Goal: Check status: Check status

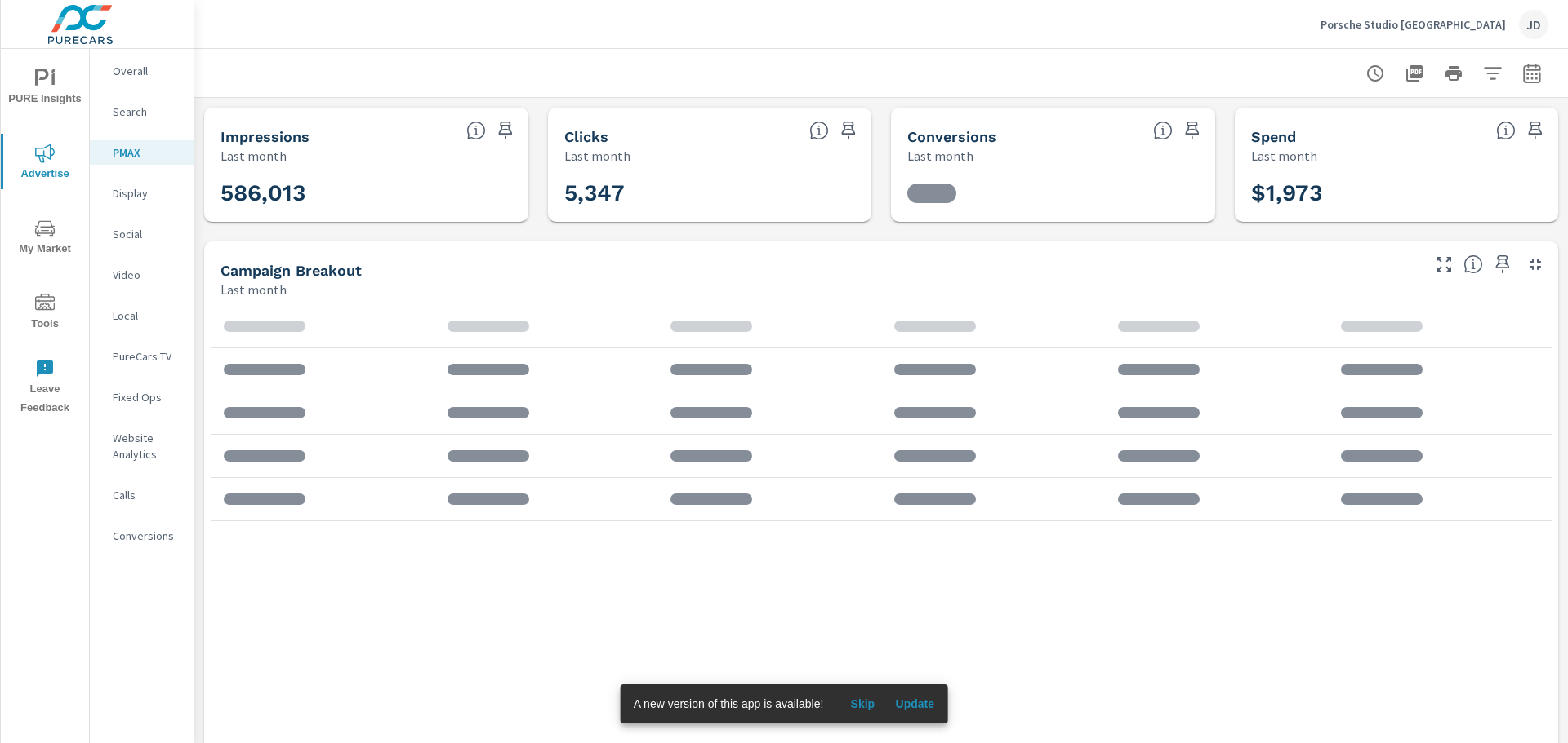
click at [1492, 27] on p "Porsche Studio [GEOGRAPHIC_DATA]" at bounding box center [1413, 24] width 186 height 15
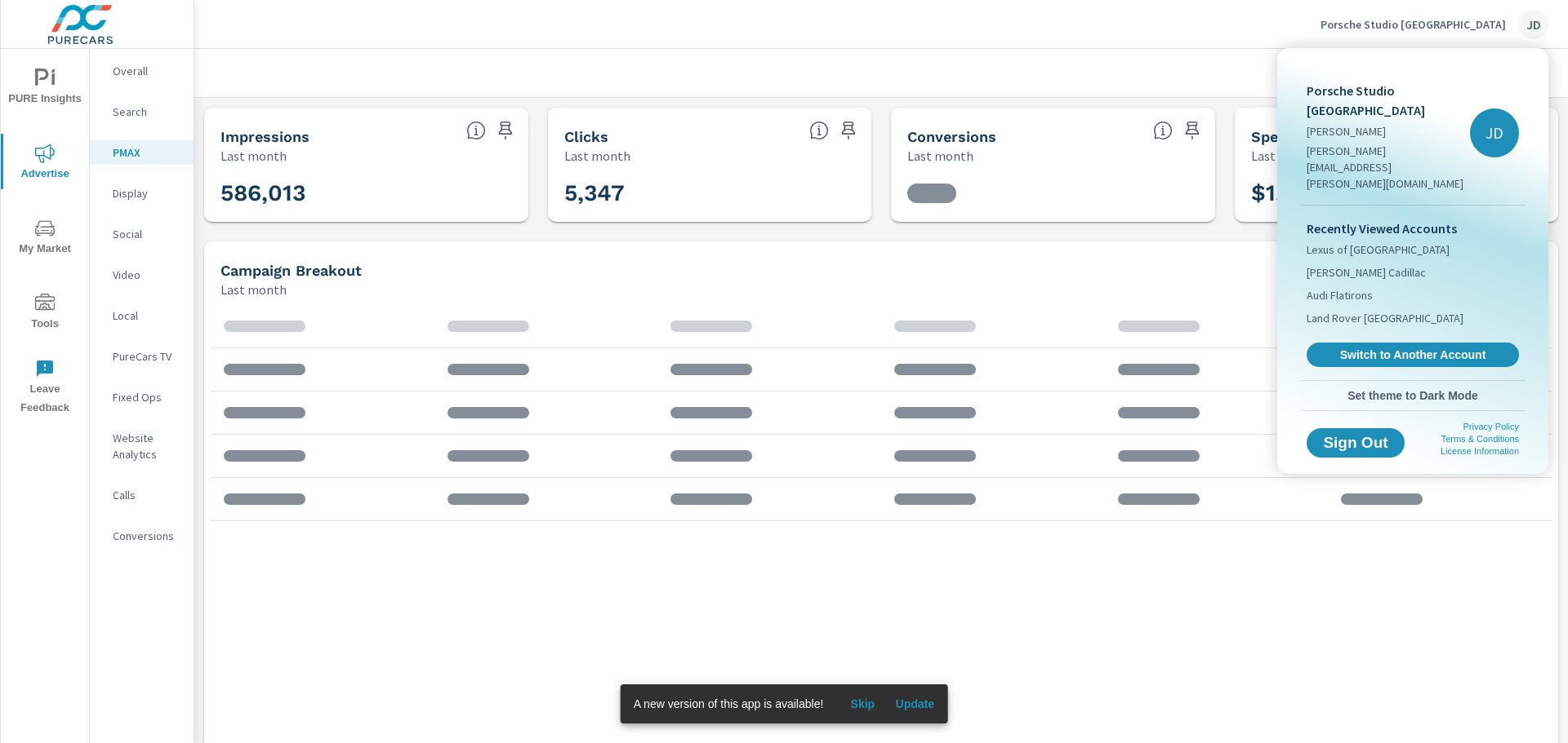
click at [1190, 37] on div at bounding box center [784, 371] width 1568 height 743
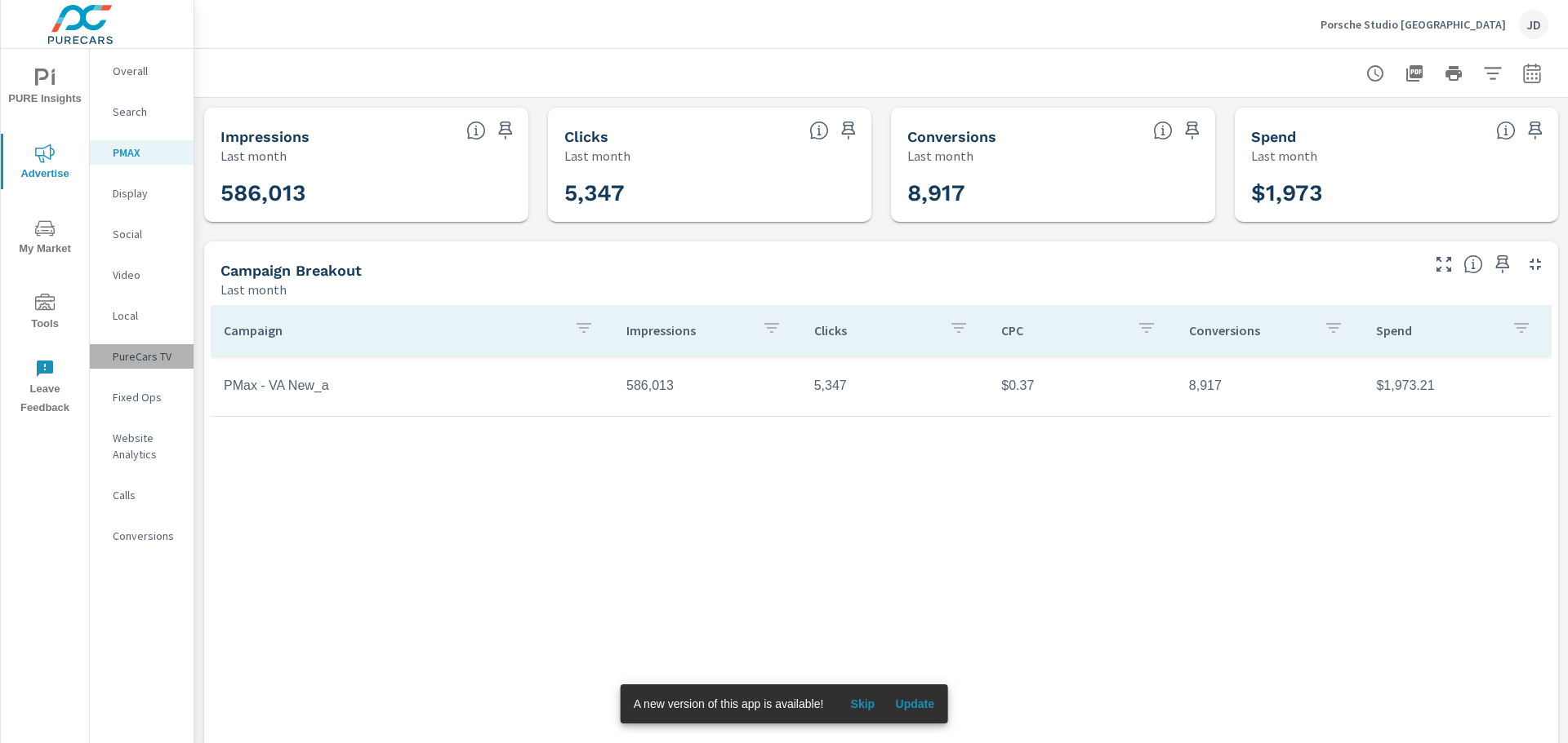
click at [138, 360] on p "PureCars TV" at bounding box center [146, 356] width 68 height 17
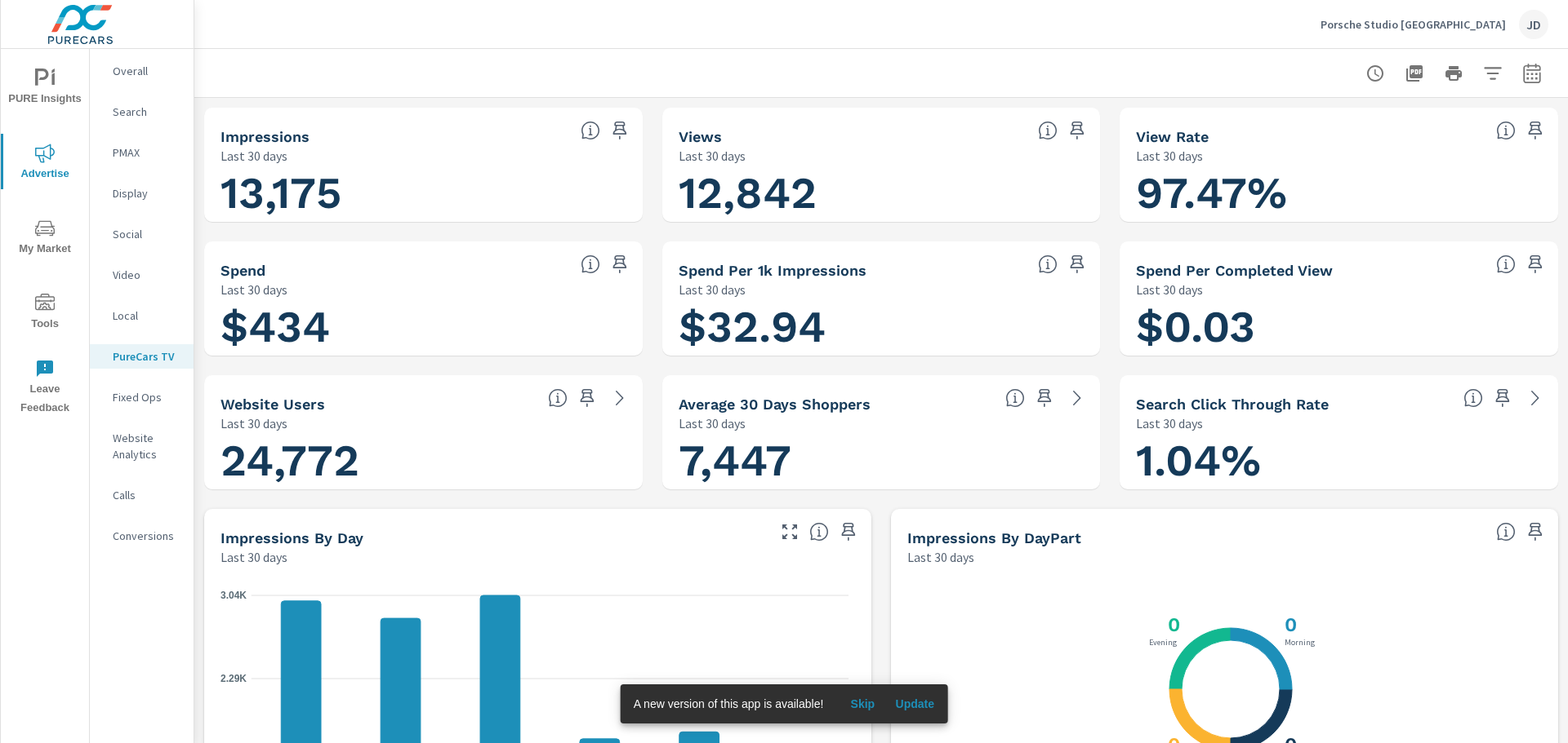
scroll to position [1, 0]
click at [866, 705] on span "Skip" at bounding box center [862, 704] width 39 height 15
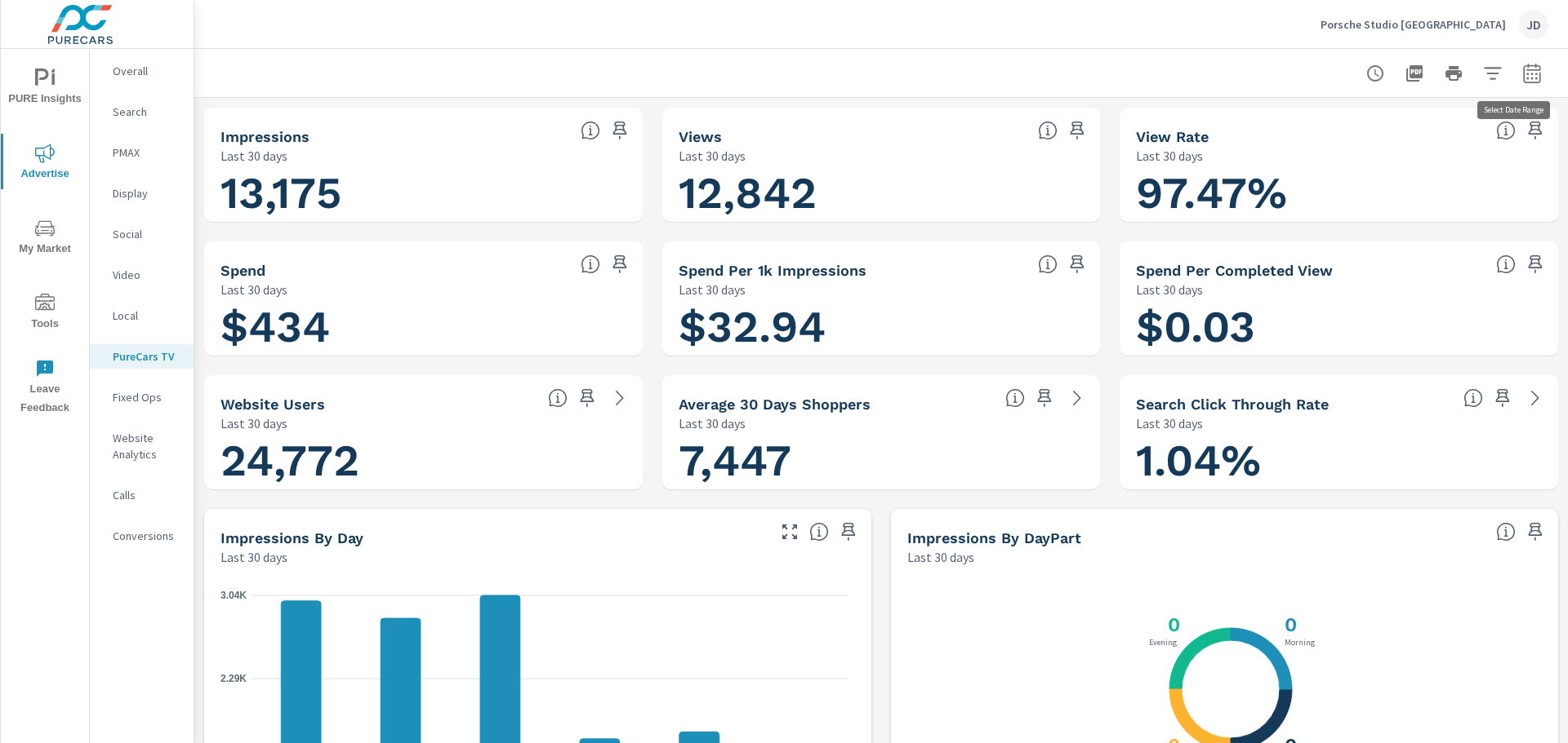
click at [1516, 71] on button "button" at bounding box center [1531, 73] width 32 height 32
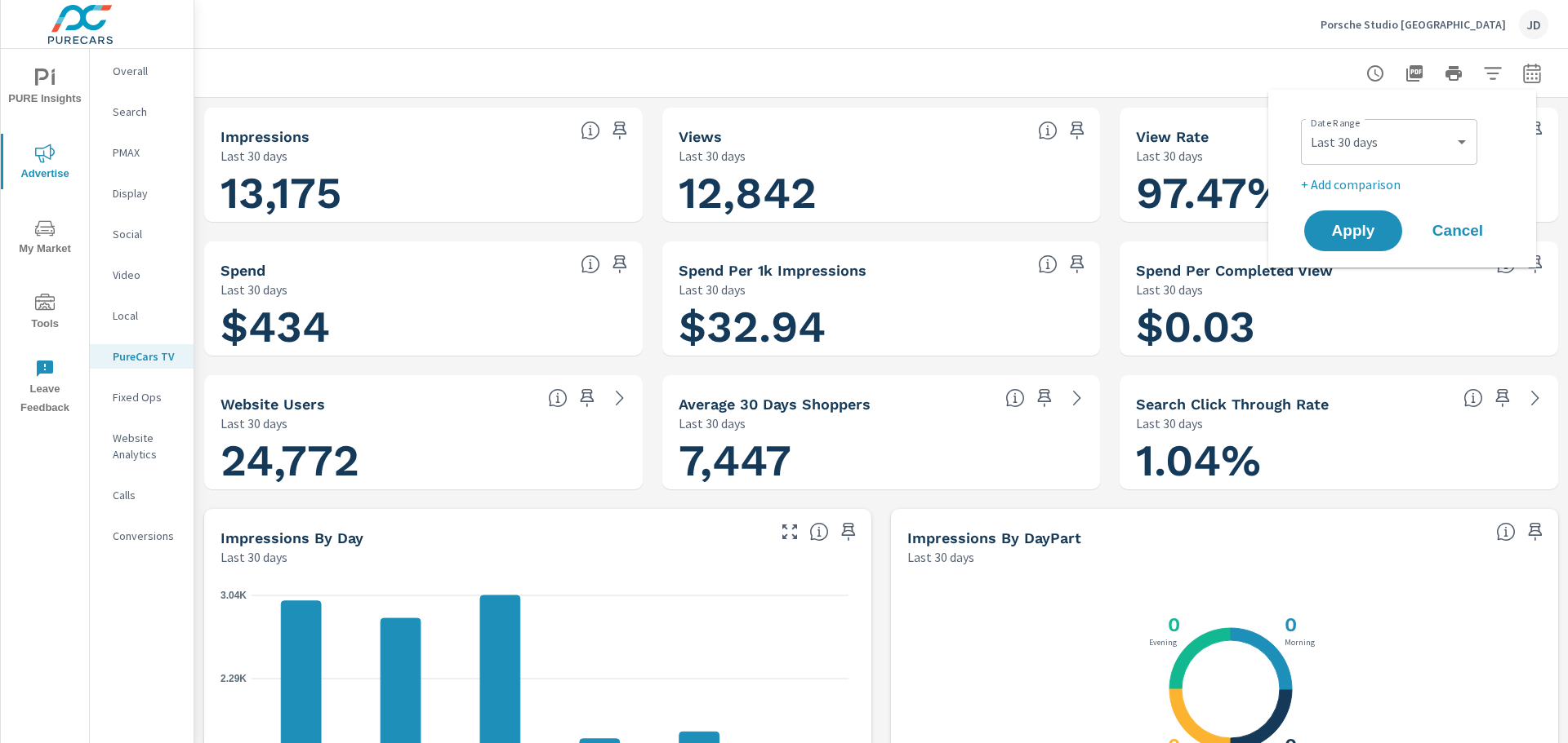
click at [1400, 161] on div "Custom [DATE] Last week Last 7 days Last 14 days Last 30 days Last 45 days Last…" at bounding box center [1388, 142] width 176 height 45
click at [1416, 146] on select "Custom [DATE] Last week Last 7 days Last 14 days Last 30 days Last 45 days Last…" at bounding box center [1388, 141] width 163 height 32
click at [1307, 125] on select "Custom [DATE] Last week Last 7 days Last 14 days Last 30 days Last 45 days Last…" at bounding box center [1388, 141] width 163 height 32
select select "Last 7 days"
click at [1376, 239] on button "Apply" at bounding box center [1353, 231] width 101 height 43
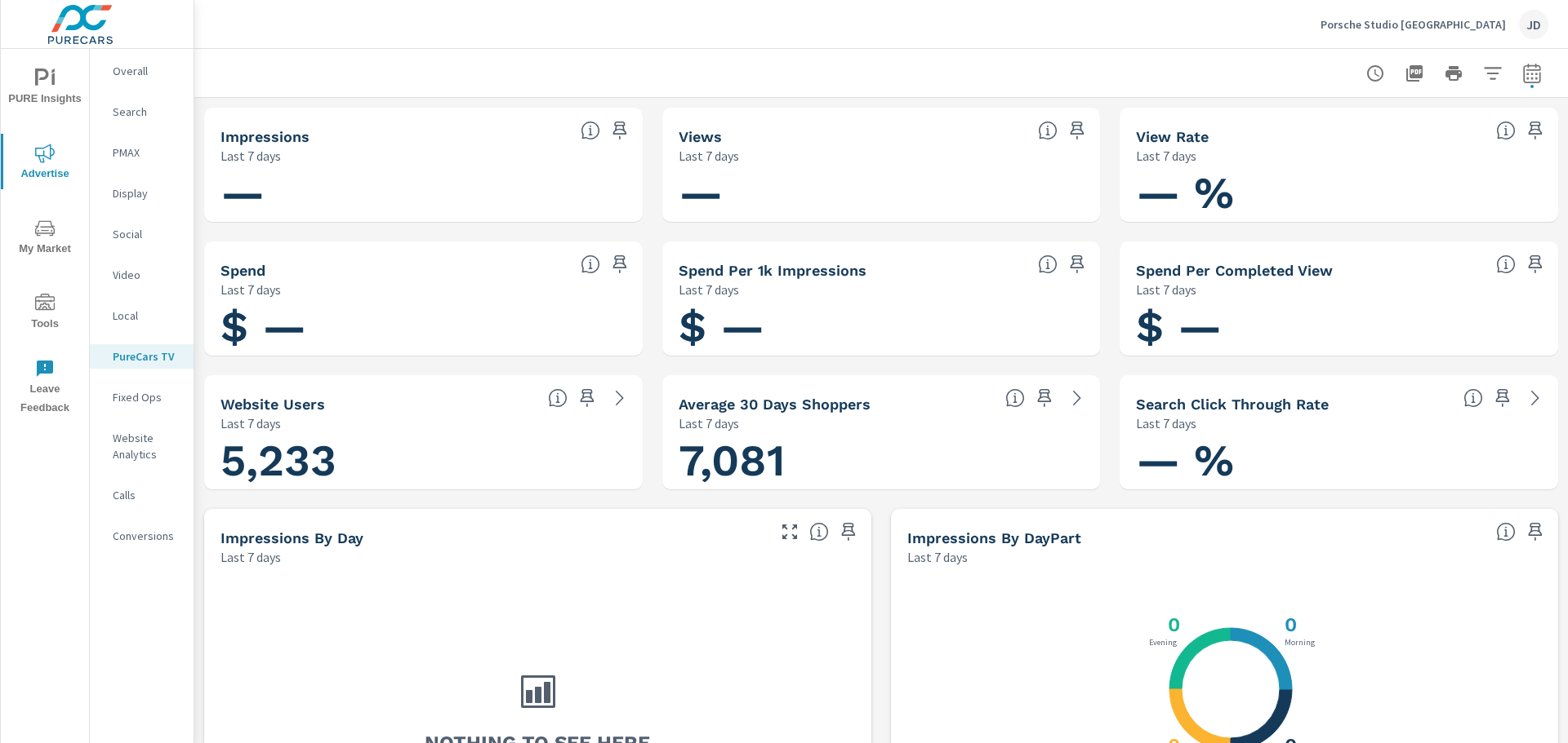
click at [1537, 71] on div at bounding box center [881, 72] width 1374 height 48
click at [1529, 71] on icon "button" at bounding box center [1531, 73] width 19 height 19
click at [1392, 159] on div "Custom [DATE] Last week Last 7 days Last 14 days Last 30 days Last 45 days Last…" at bounding box center [1388, 142] width 176 height 45
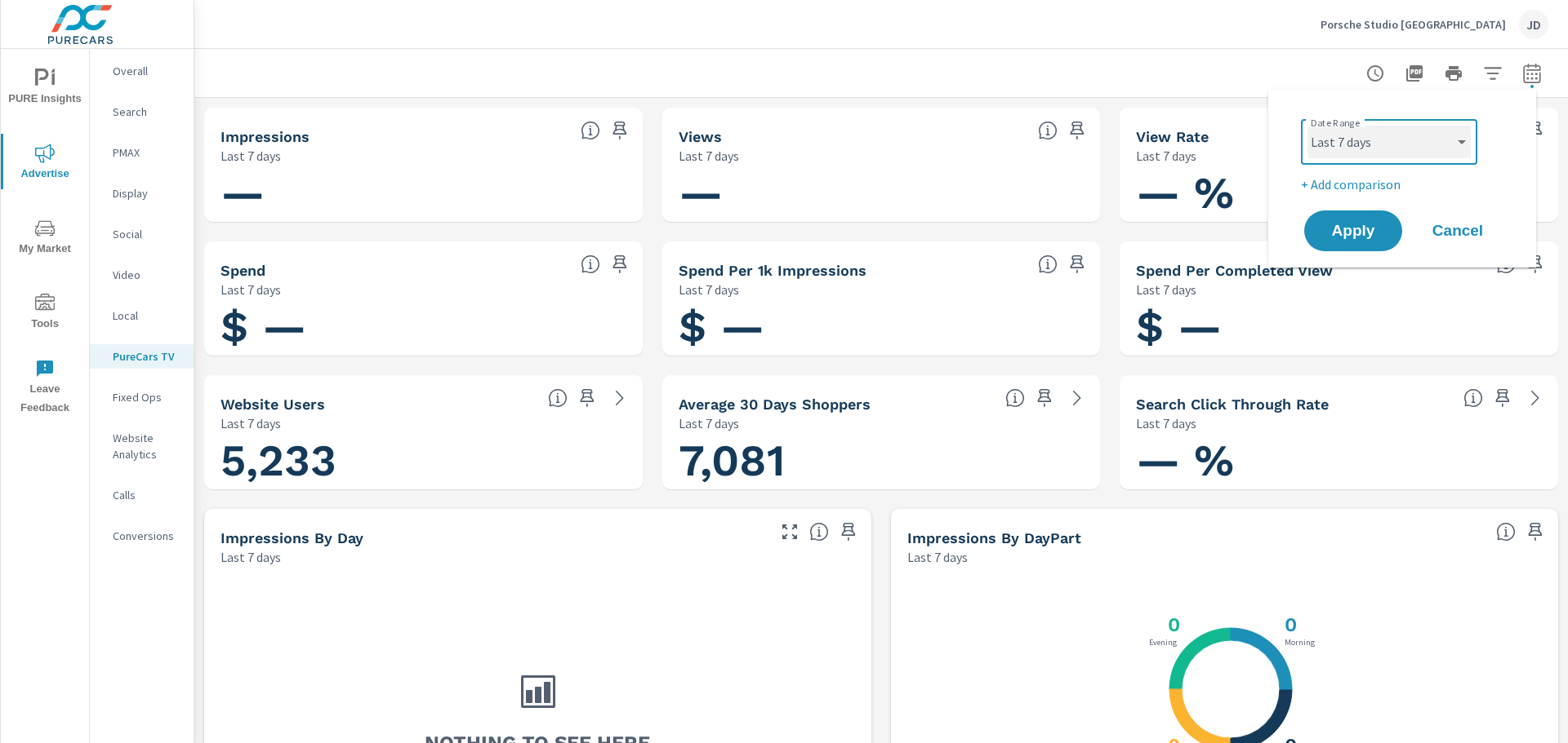
click at [1388, 148] on select "Custom [DATE] Last week Last 7 days Last 14 days Last 30 days Last 45 days Last…" at bounding box center [1388, 141] width 163 height 32
click at [1307, 125] on select "Custom [DATE] Last week Last 7 days Last 14 days Last 30 days Last 45 days Last…" at bounding box center [1388, 141] width 163 height 32
select select "Last week"
click at [1345, 224] on span "Apply" at bounding box center [1353, 232] width 67 height 16
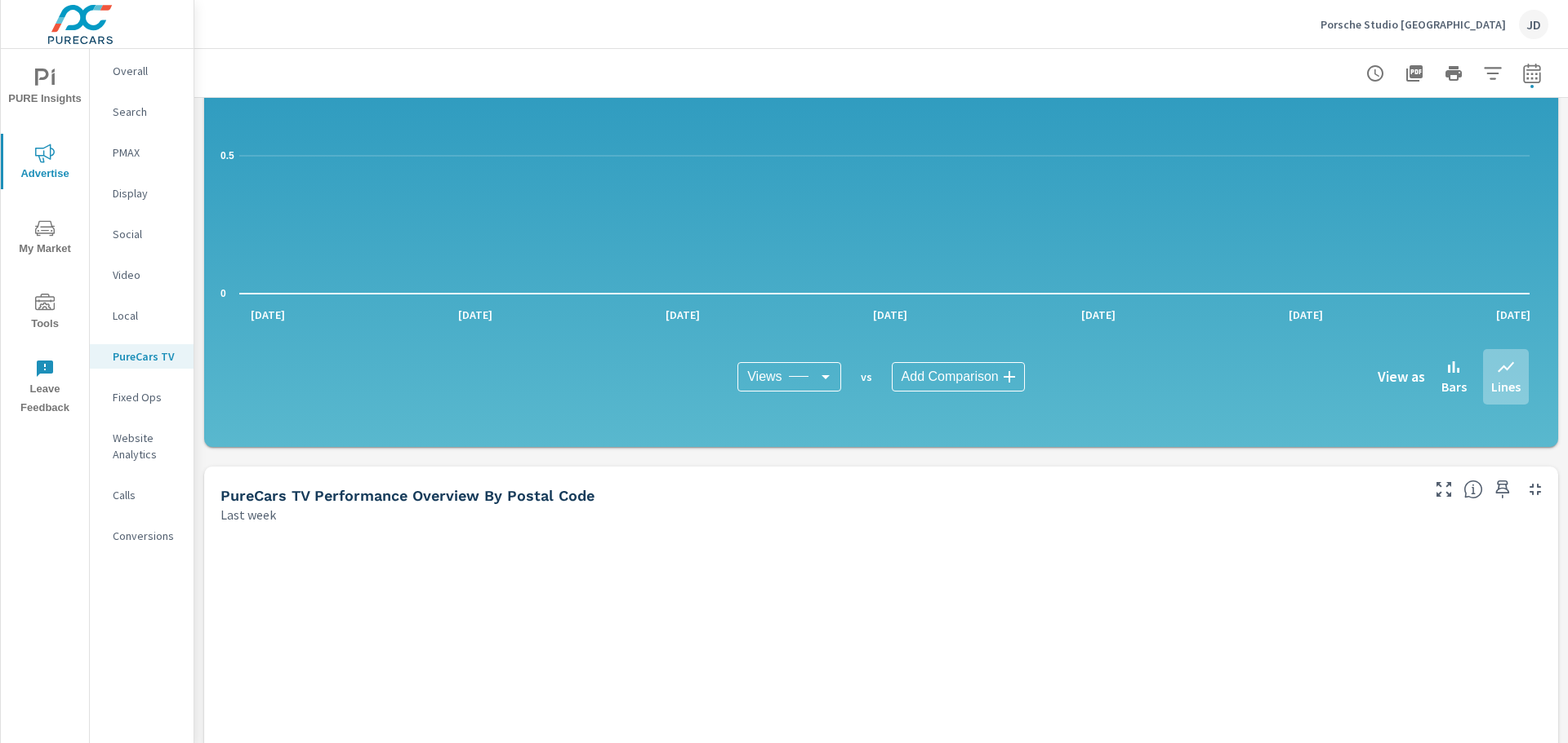
scroll to position [898, 0]
